Goal: Task Accomplishment & Management: Complete application form

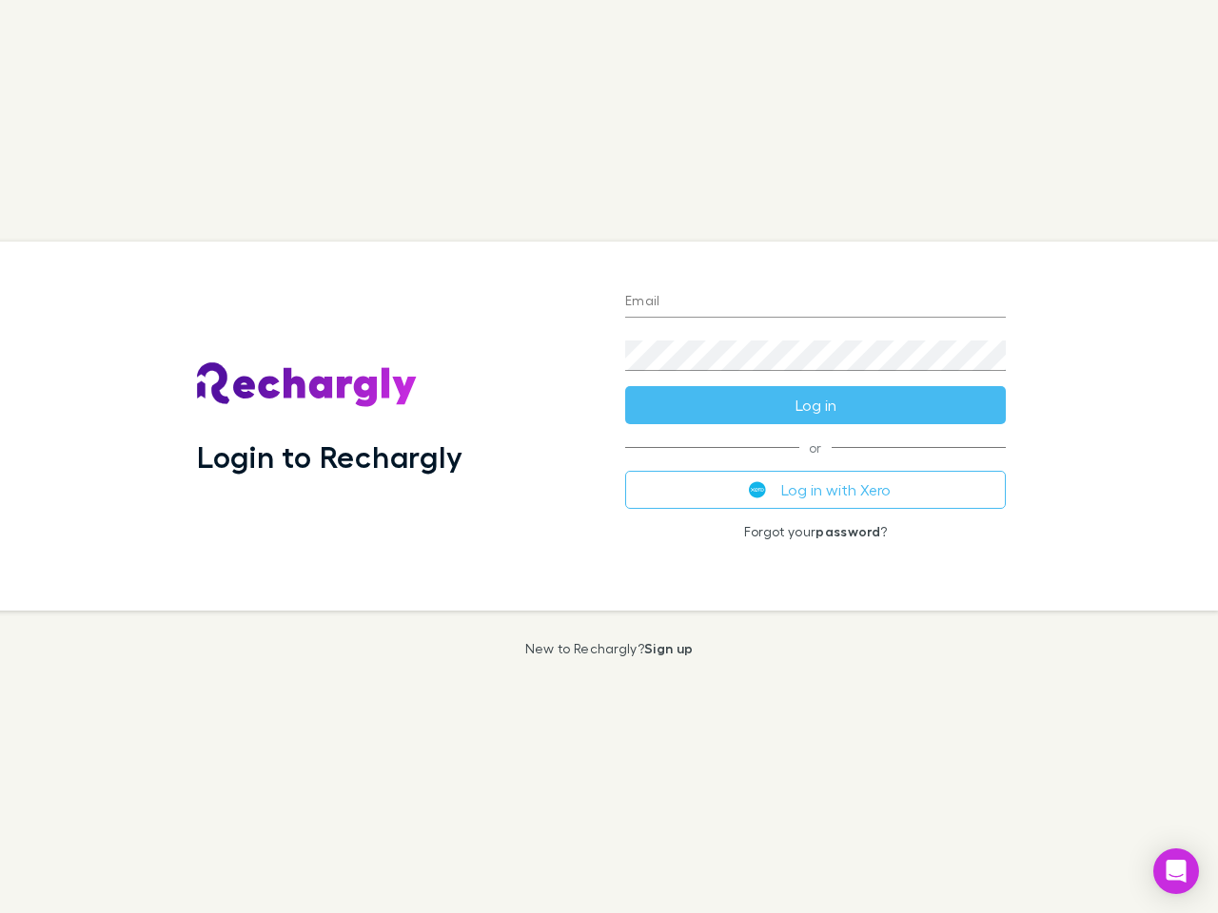
click at [609, 457] on div "Login to Rechargly" at bounding box center [396, 426] width 428 height 369
click at [815, 303] on input "Email" at bounding box center [815, 302] width 381 height 30
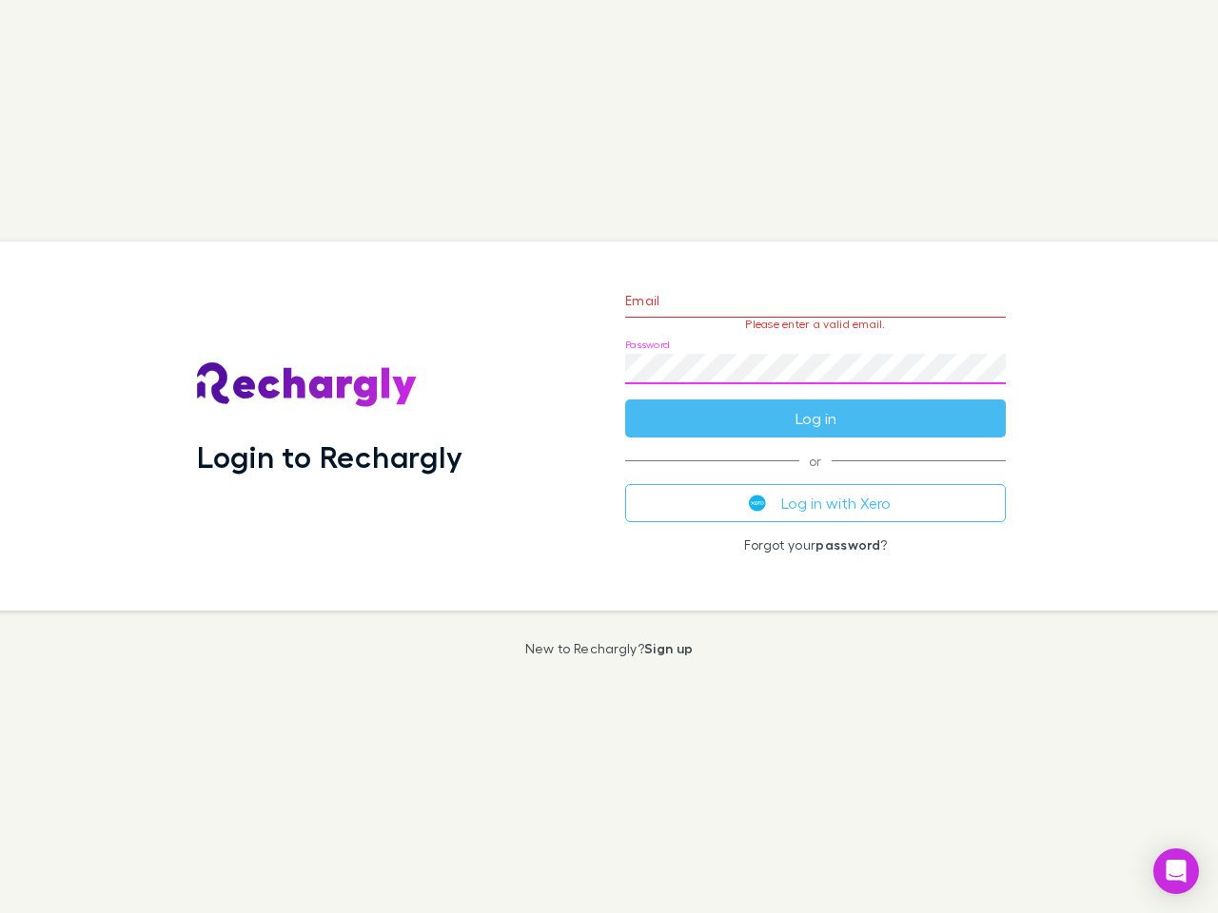
click at [815, 405] on form "Email Please enter a valid email. Password Log in" at bounding box center [815, 355] width 381 height 166
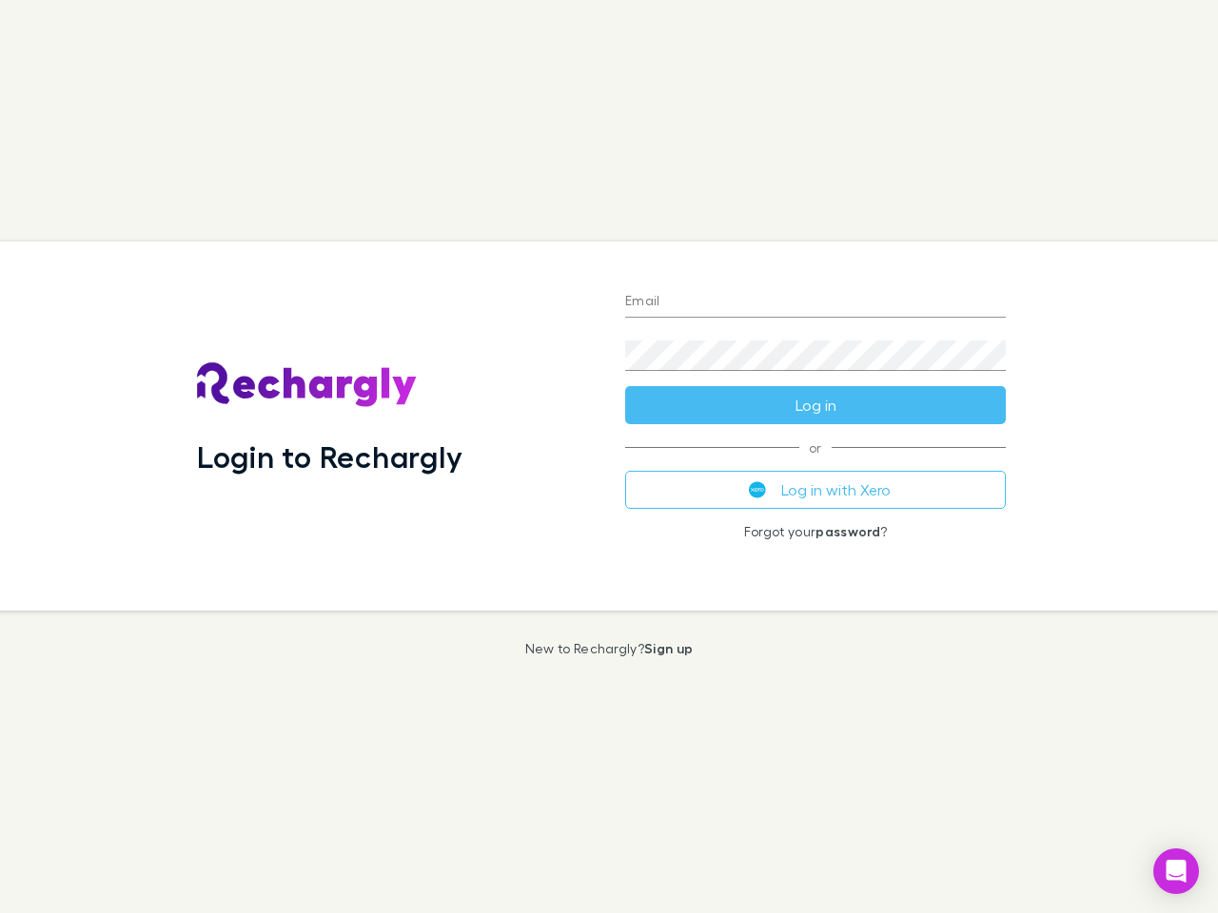
click at [609, 457] on div "Login to Rechargly" at bounding box center [396, 426] width 428 height 369
click at [815, 303] on input "Email" at bounding box center [815, 302] width 381 height 30
click at [815, 405] on button "Log in" at bounding box center [815, 405] width 381 height 38
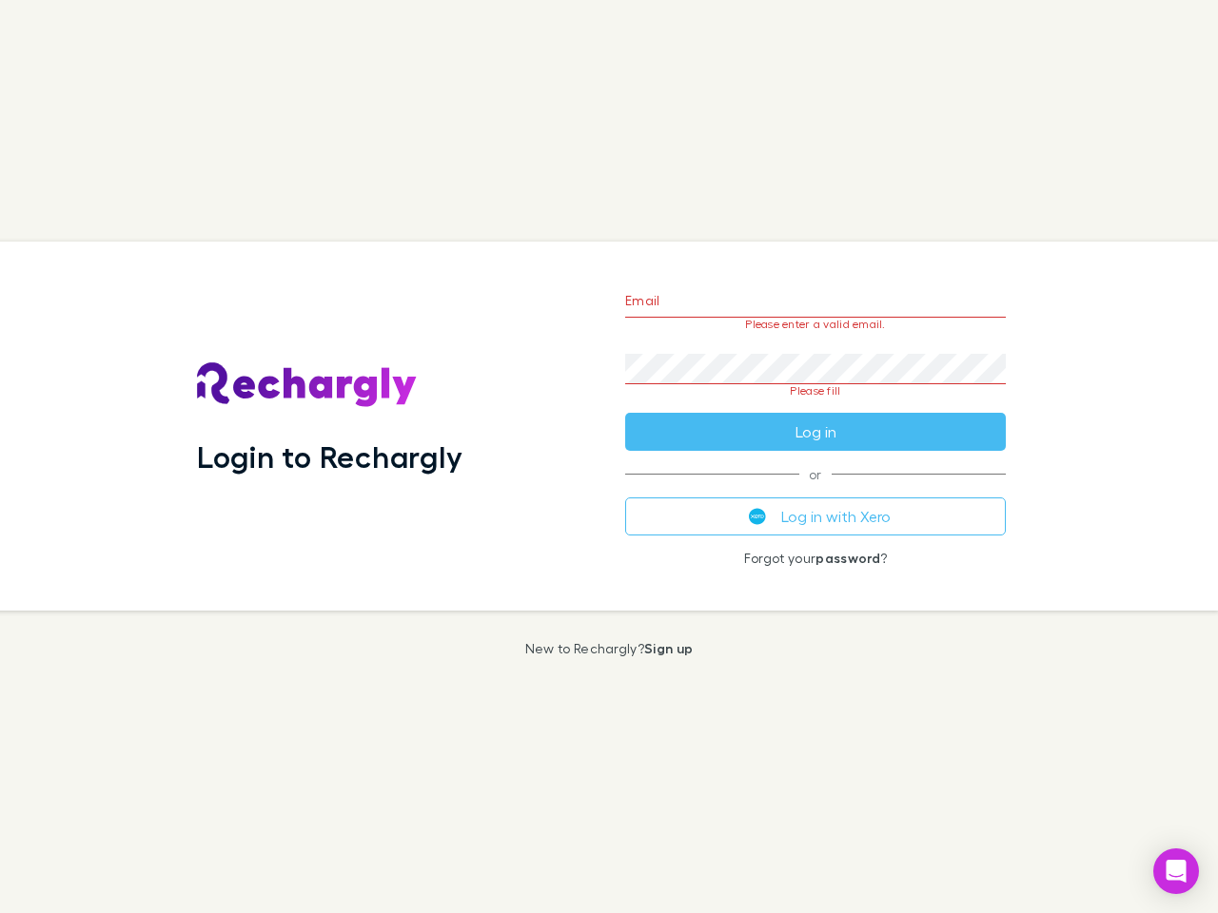
click at [815, 490] on div "Email Please enter a valid email. Password Please fill Log in or Log in with Xe…" at bounding box center [815, 426] width 411 height 369
click at [1176, 871] on icon "Open Intercom Messenger" at bounding box center [1176, 871] width 20 height 23
